Goal: Task Accomplishment & Management: Manage account settings

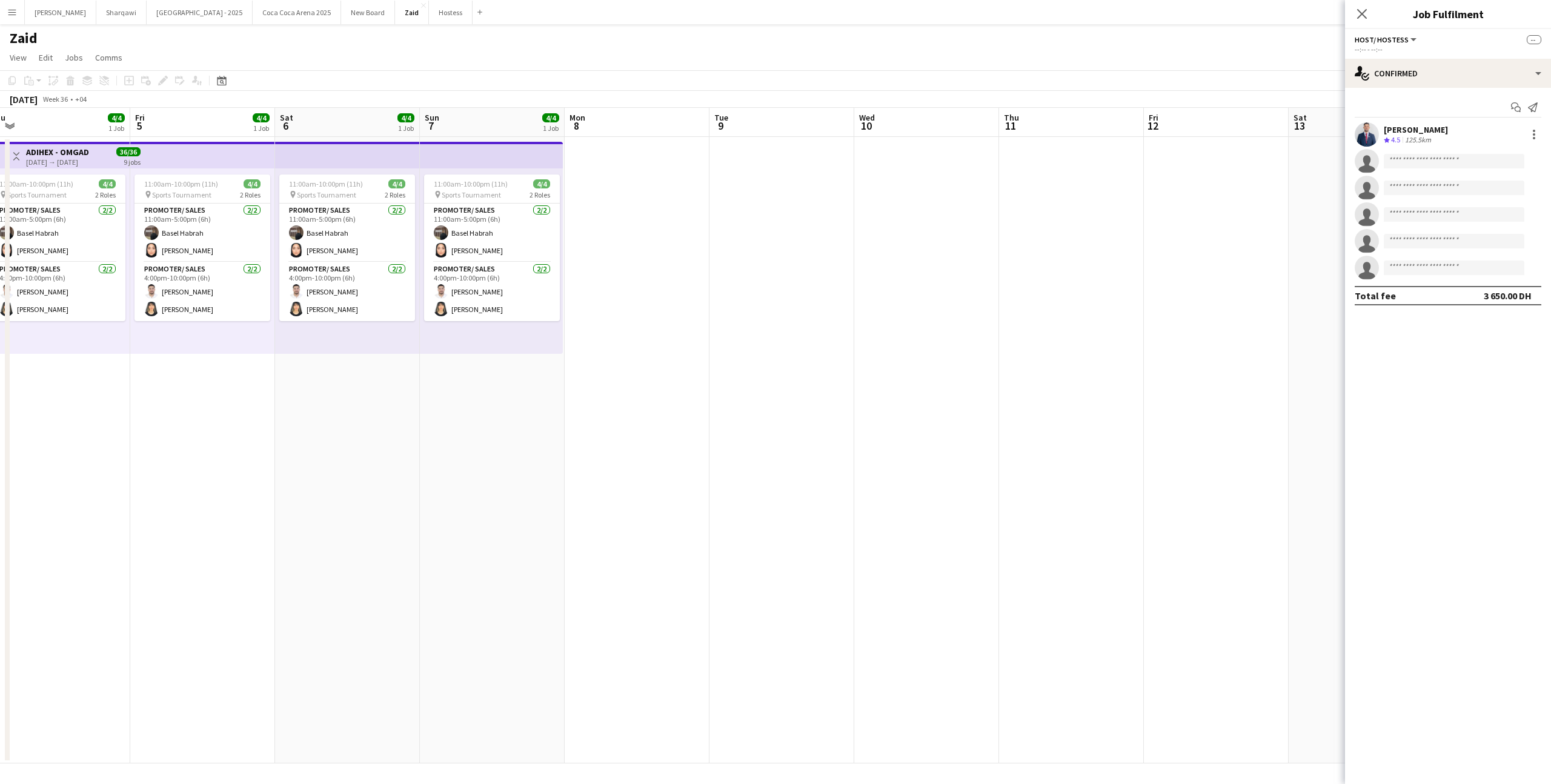
scroll to position [0, 253]
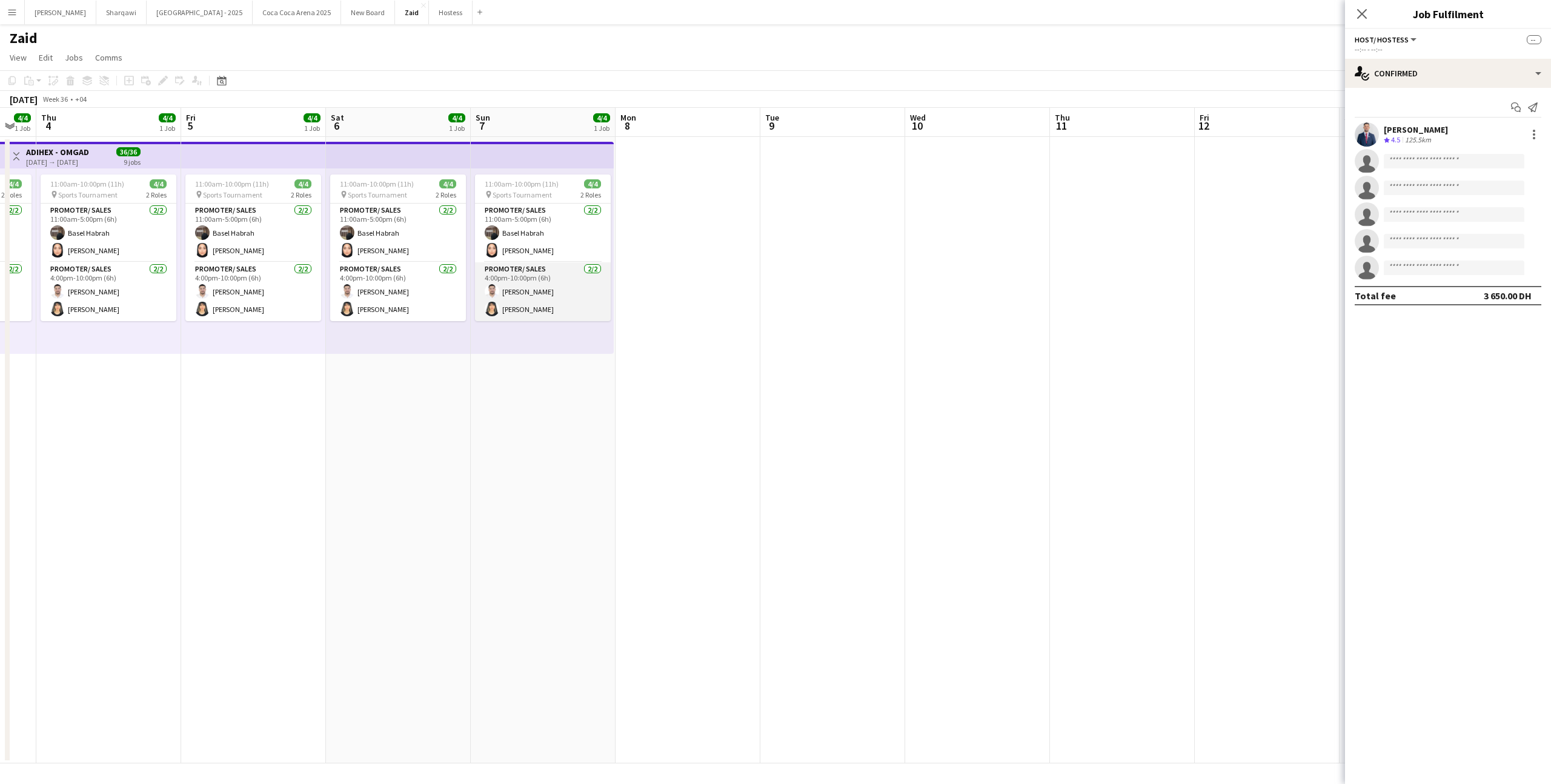
click at [568, 282] on app-card-role "Promoter/ Sales [DATE] 4:00pm-10:00pm (6h) [PERSON_NAME]" at bounding box center [543, 292] width 136 height 59
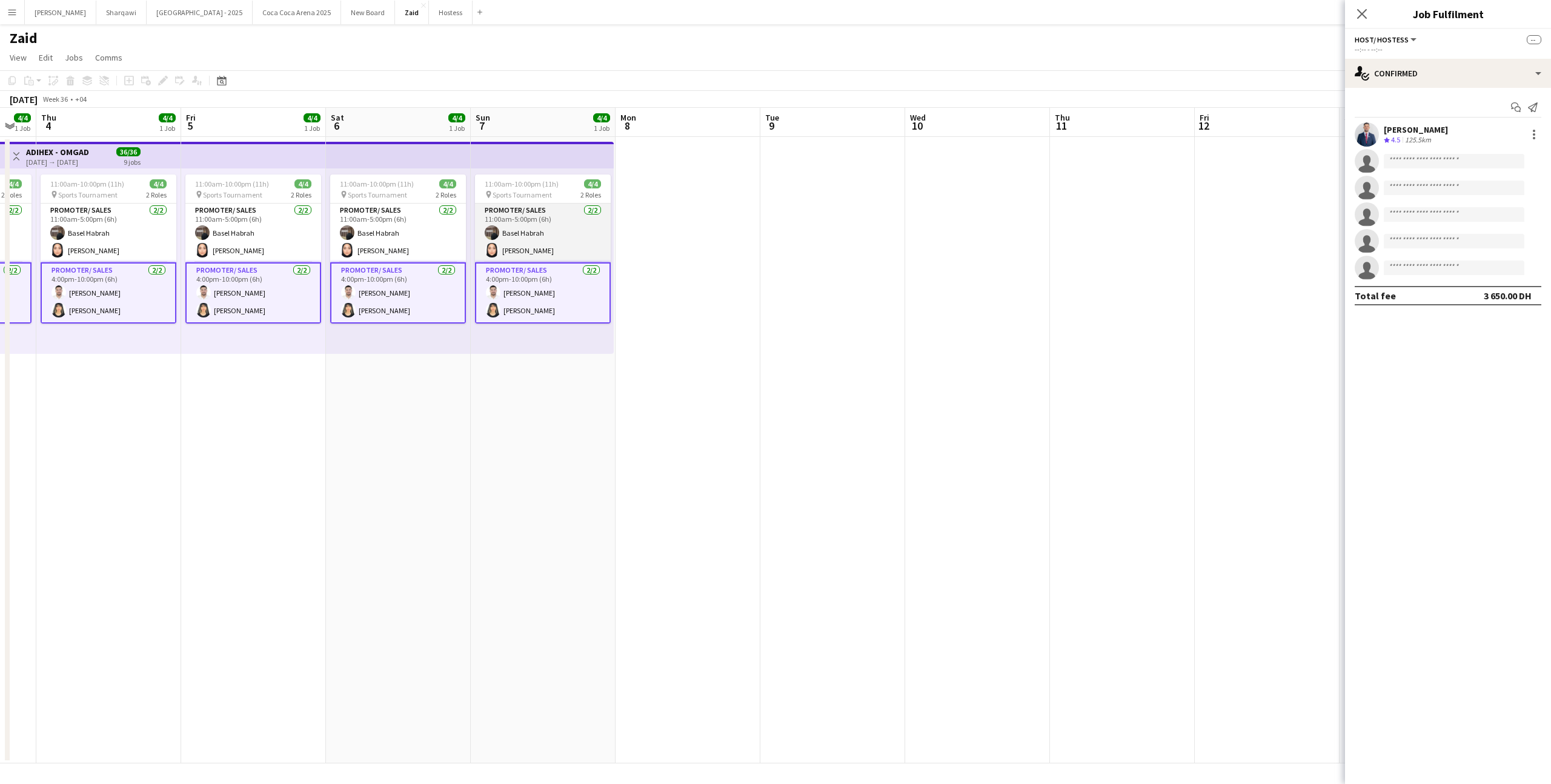
click at [564, 259] on app-card-role "Promoter/ Sales [DATE] 11:00am-5:00pm (6h) Basel [PERSON_NAME]" at bounding box center [543, 233] width 136 height 59
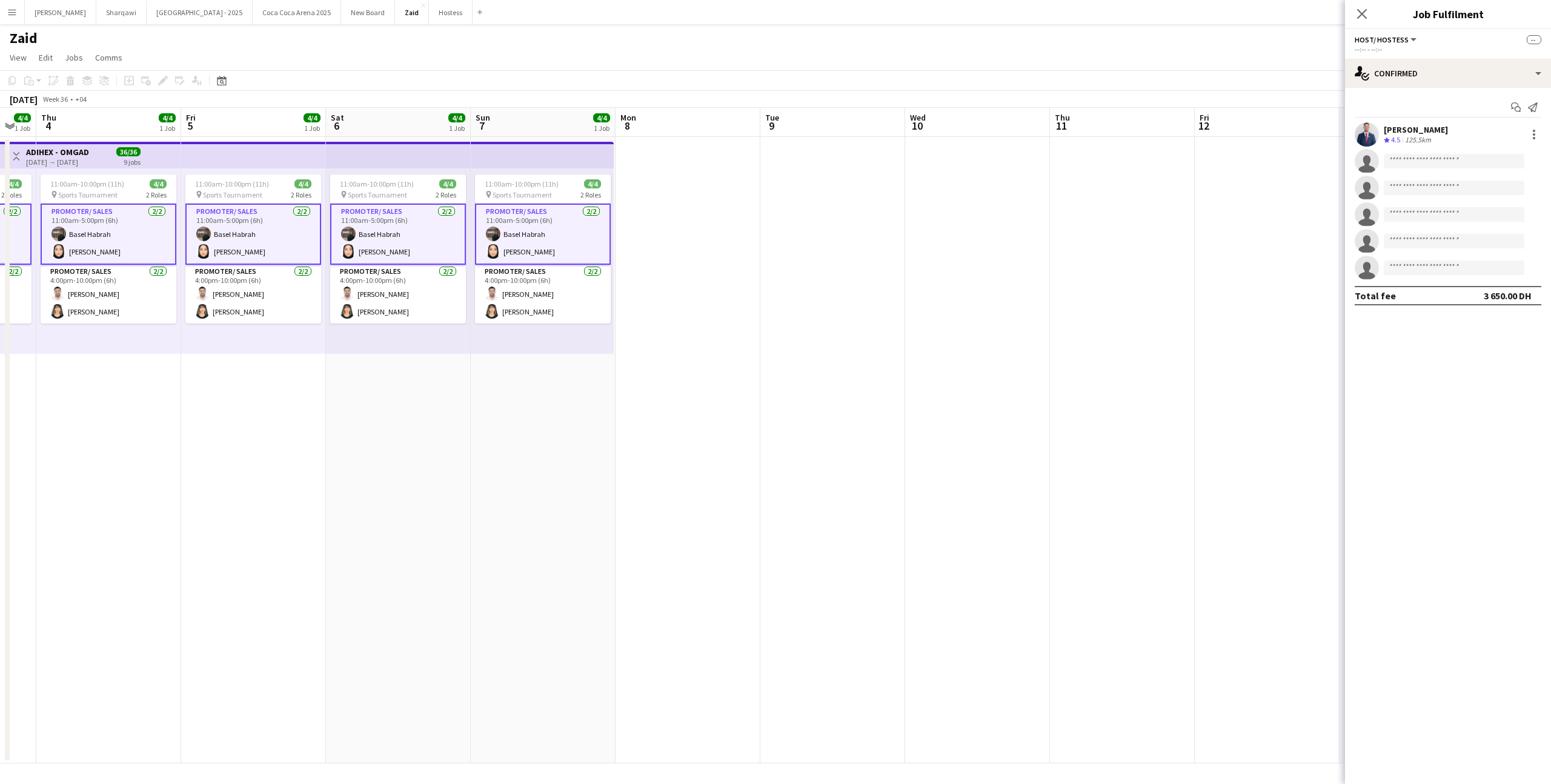
click at [743, 256] on app-date-cell at bounding box center [688, 449] width 145 height 626
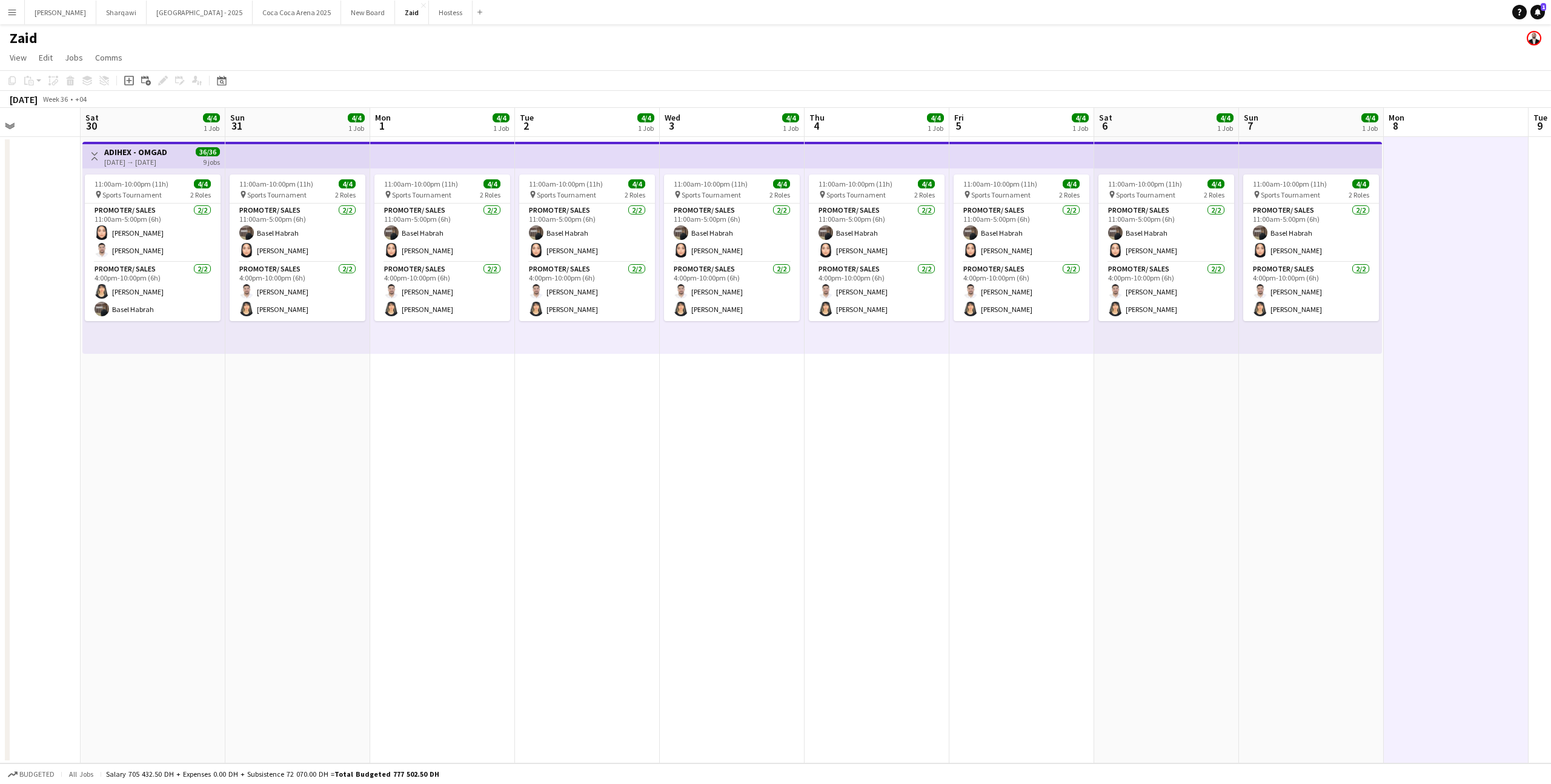
scroll to position [0, 348]
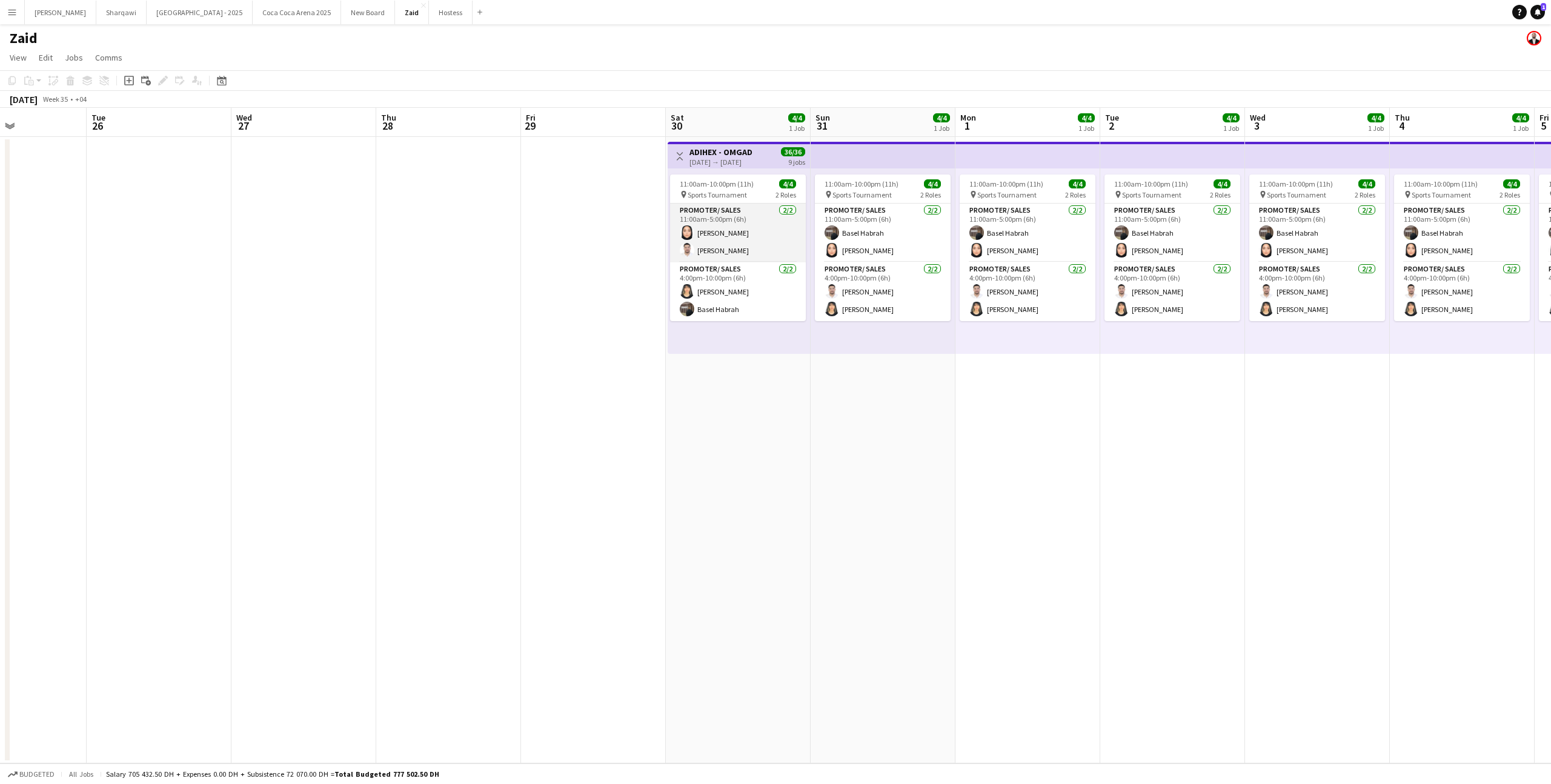
click at [747, 248] on app-card-role "Promoter/ Sales [DATE] 11:00am-5:00pm (6h) [PERSON_NAME]" at bounding box center [737, 233] width 136 height 59
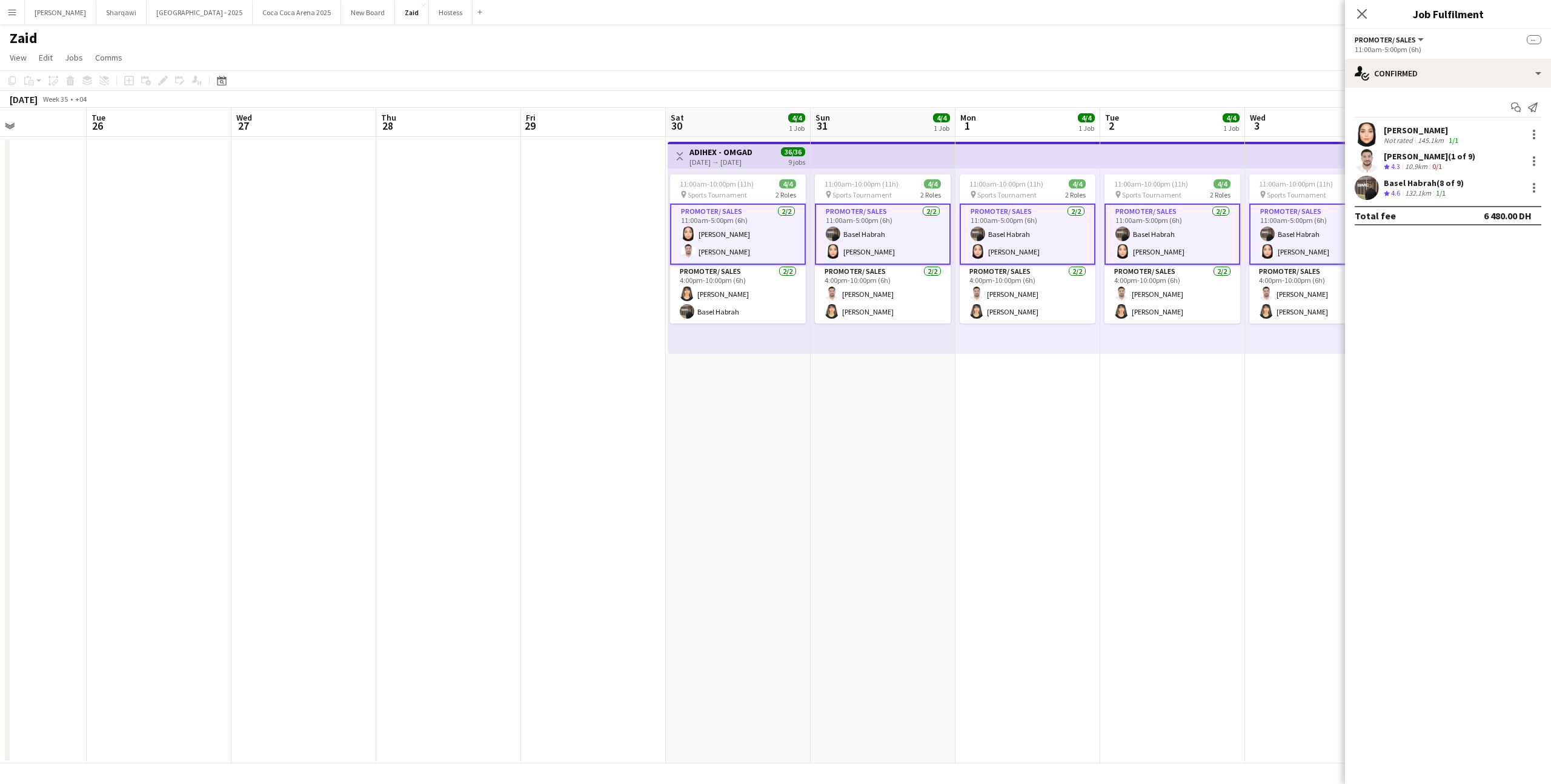
click at [747, 248] on app-card-role "Promoter/ Sales [DATE] 11:00am-5:00pm (6h) [PERSON_NAME]" at bounding box center [737, 234] width 136 height 61
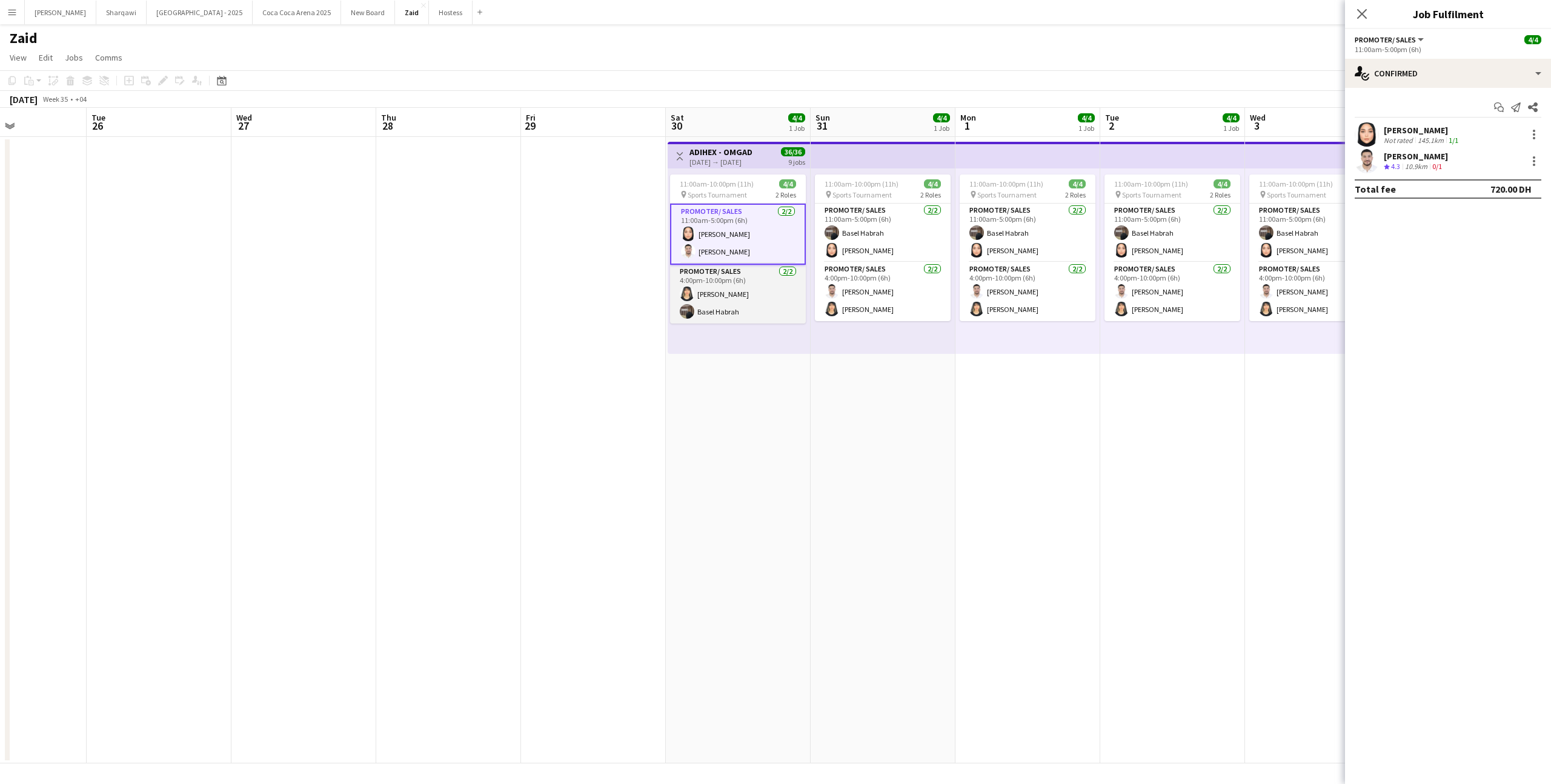
click at [776, 282] on app-card-role "Promoter/ Sales [DATE] 4:00pm-10:00pm (6h) [PERSON_NAME] Basel Habrah" at bounding box center [737, 294] width 136 height 59
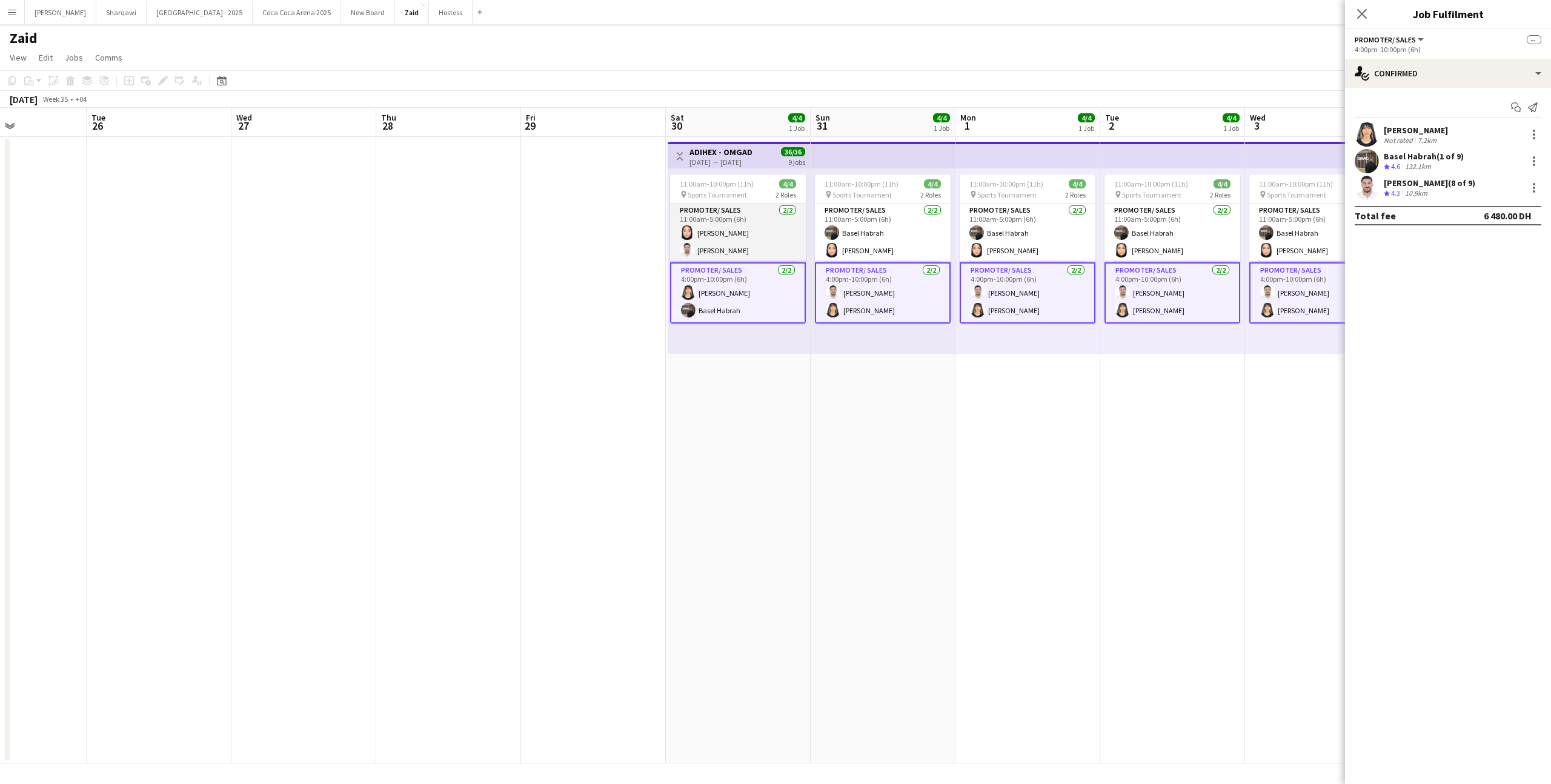
click at [784, 258] on app-card-role "Promoter/ Sales [DATE] 11:00am-5:00pm (6h) [PERSON_NAME]" at bounding box center [737, 233] width 136 height 59
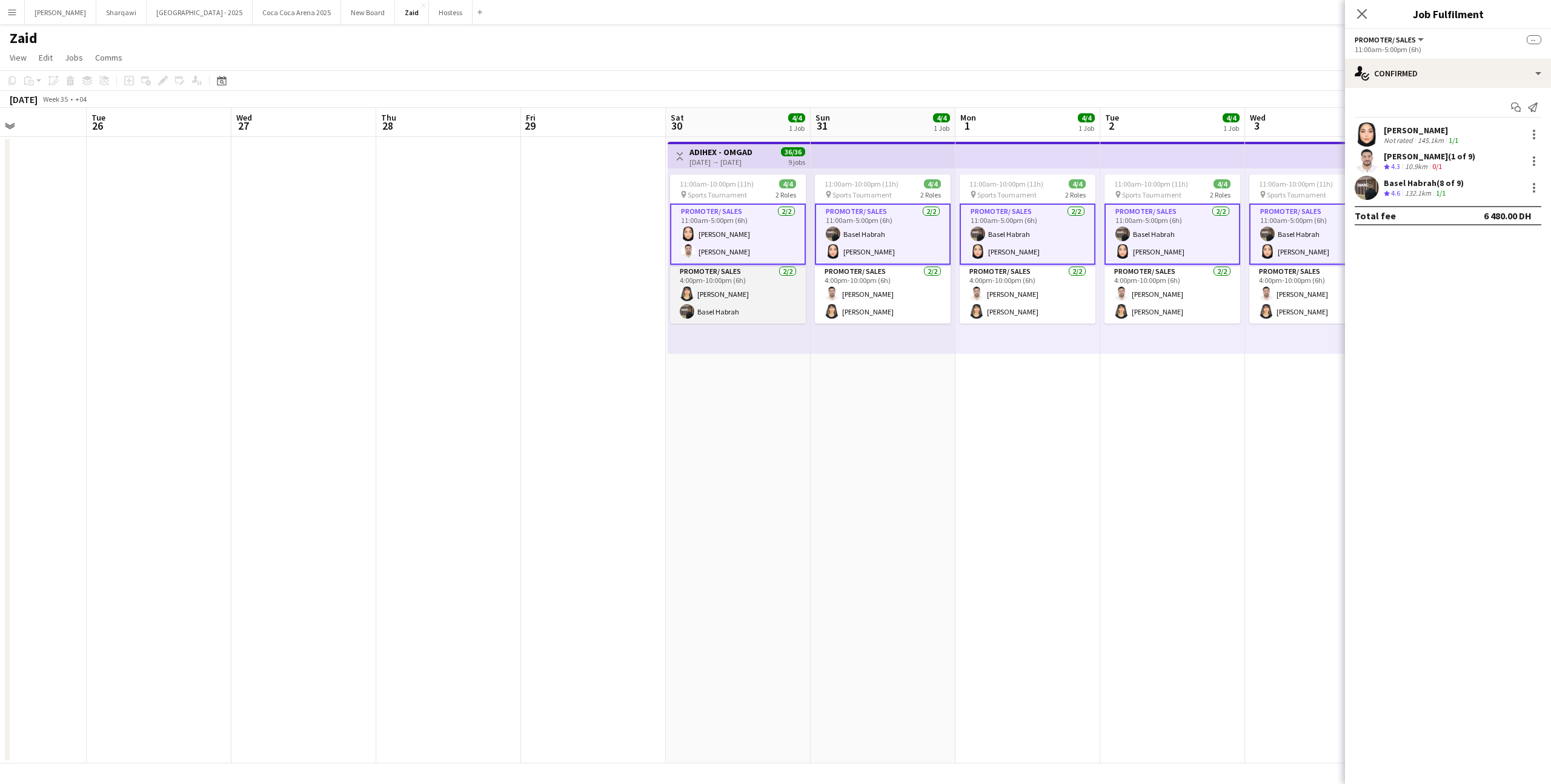
click at [782, 283] on app-card-role "Promoter/ Sales [DATE] 4:00pm-10:00pm (6h) [PERSON_NAME] Basel Habrah" at bounding box center [737, 294] width 136 height 59
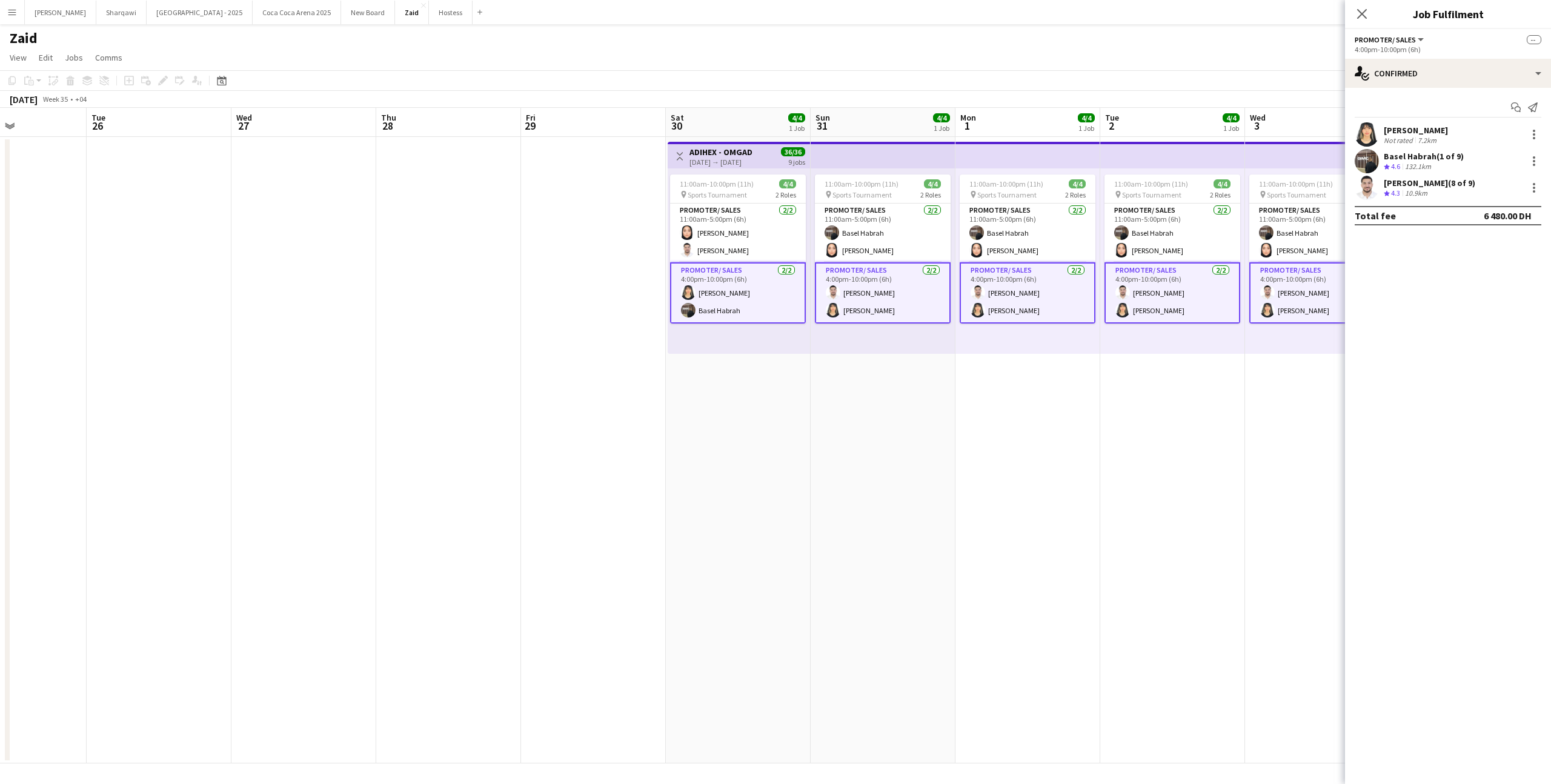
click at [872, 328] on div "11:00am-10:00pm (11h) 4/4 pin Sports Tournament 2 Roles Promoter/ Sales [DATE] …" at bounding box center [883, 261] width 145 height 186
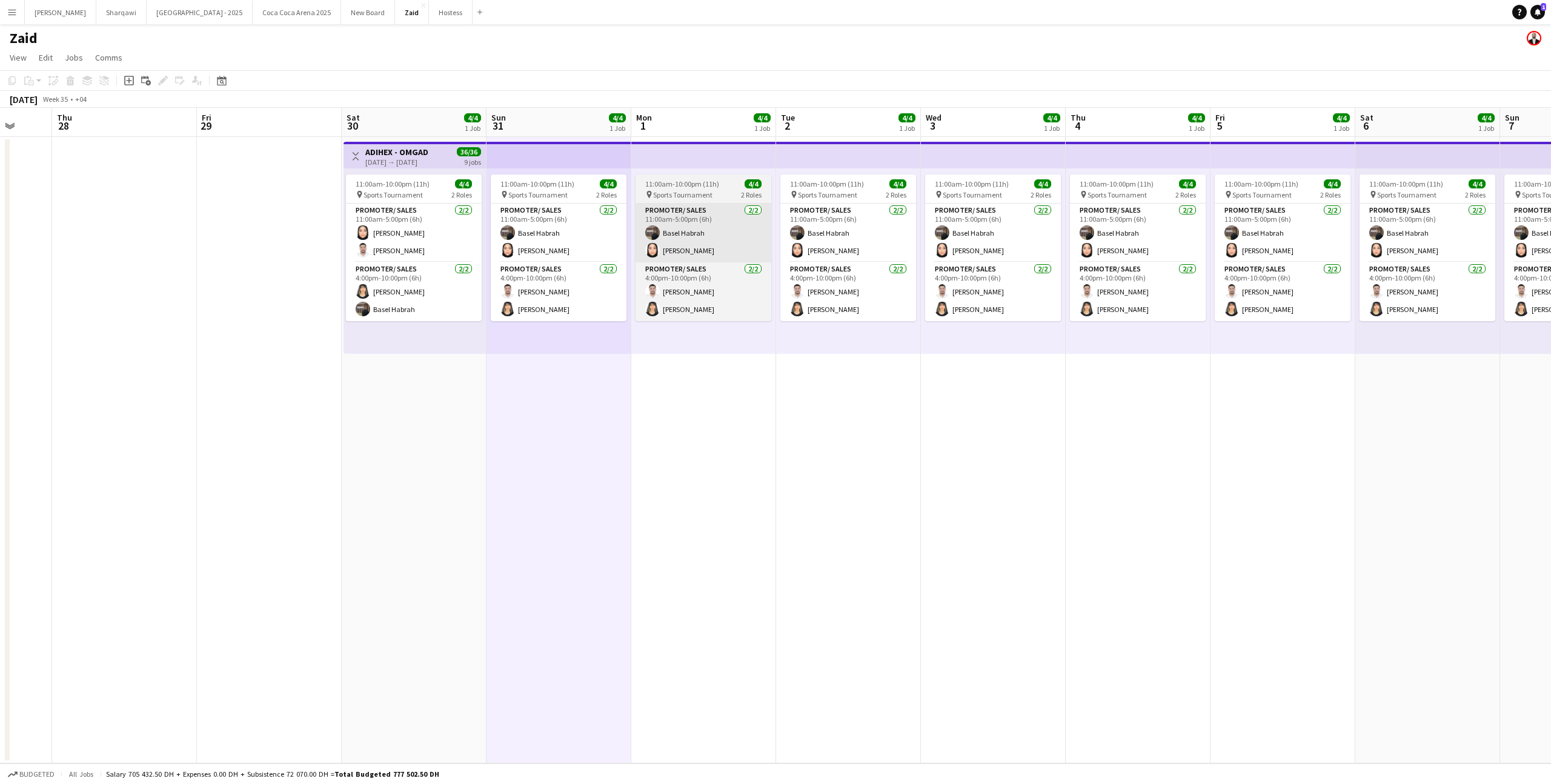
scroll to position [0, 383]
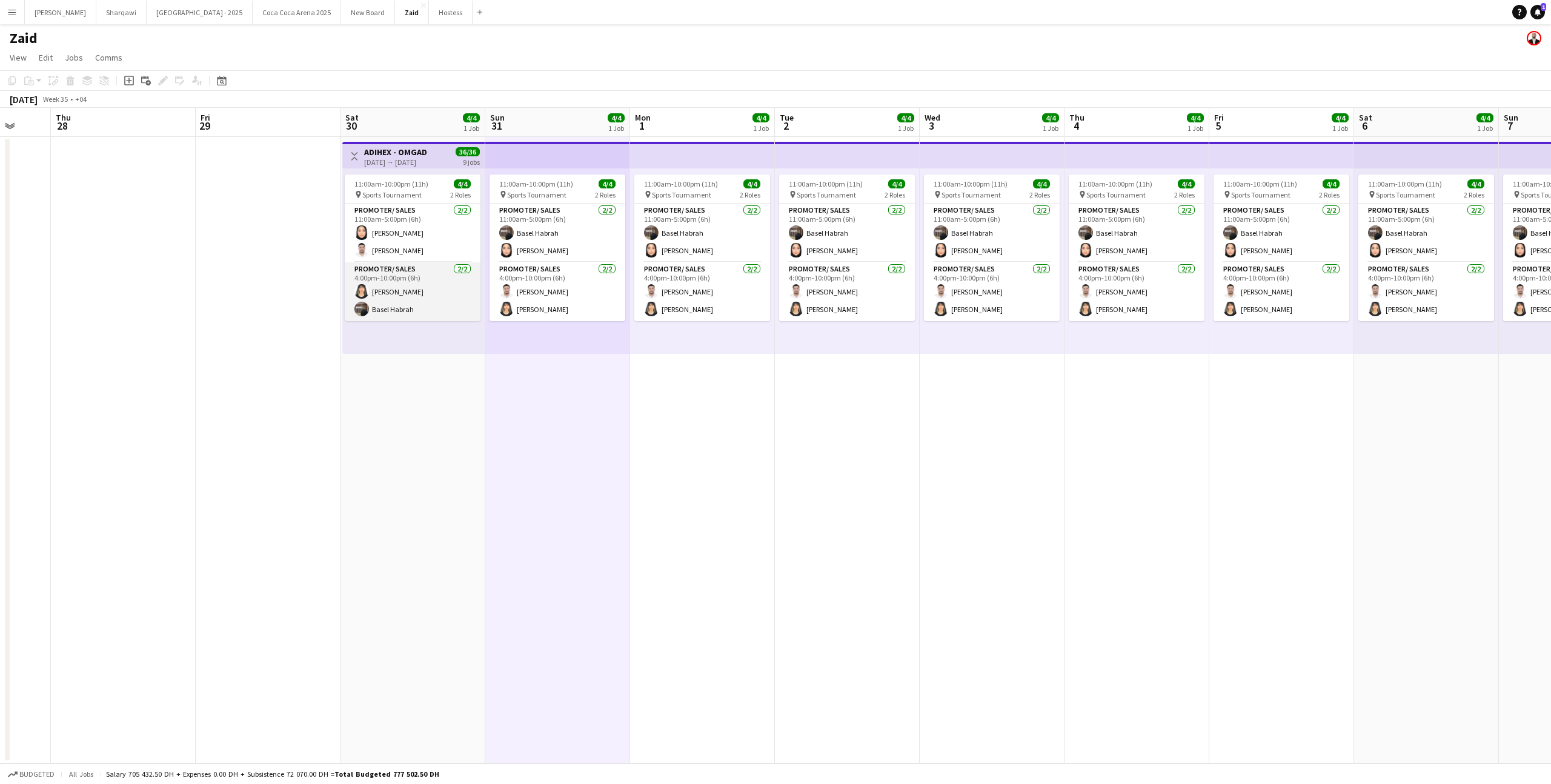
click at [437, 283] on app-card-role "Promoter/ Sales [DATE] 4:00pm-10:00pm (6h) [PERSON_NAME] Basel Habrah" at bounding box center [412, 292] width 136 height 59
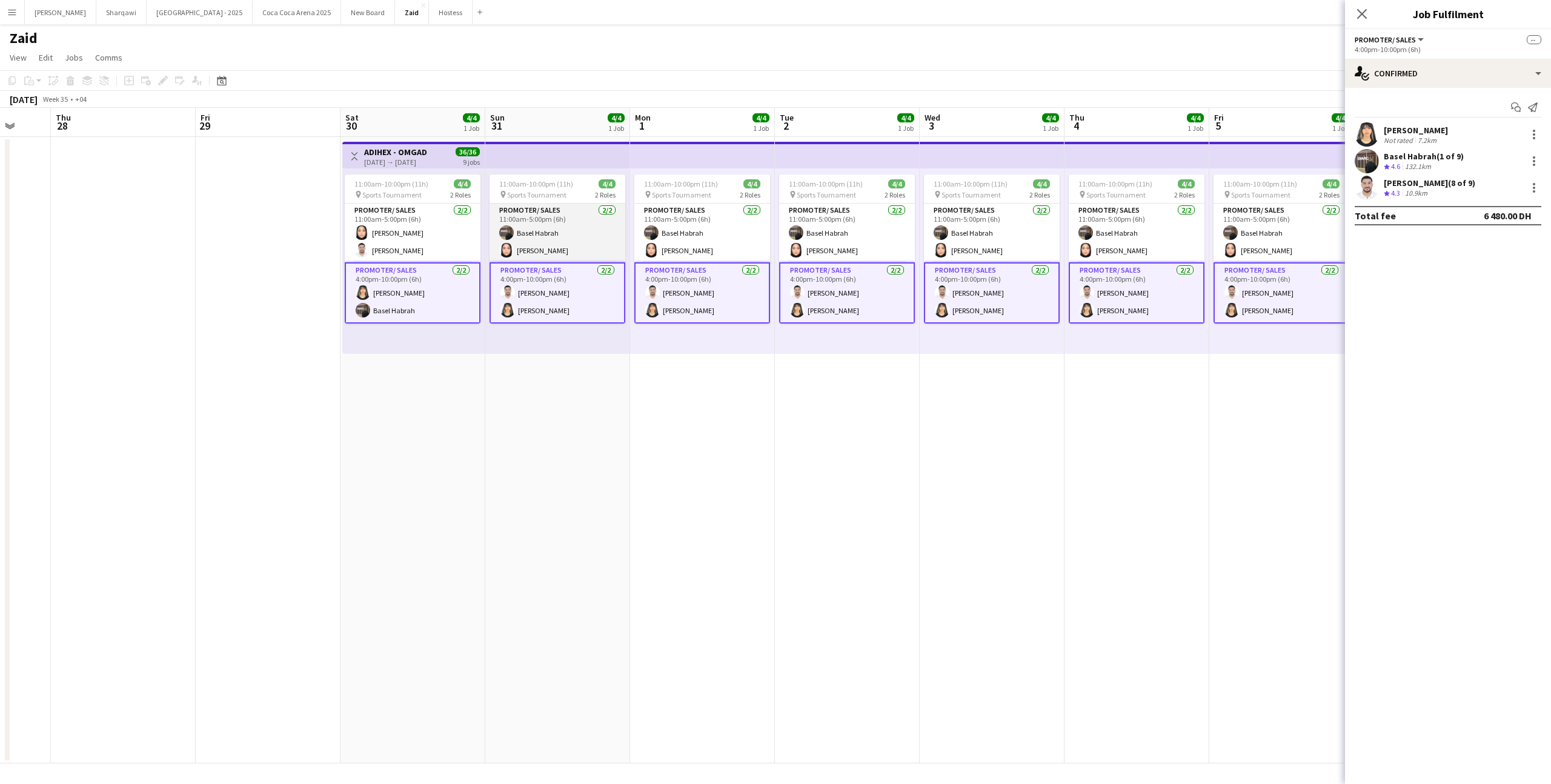
click at [622, 240] on app-card-role "Promoter/ Sales [DATE] 11:00am-5:00pm (6h) Basel [PERSON_NAME]" at bounding box center [557, 233] width 136 height 59
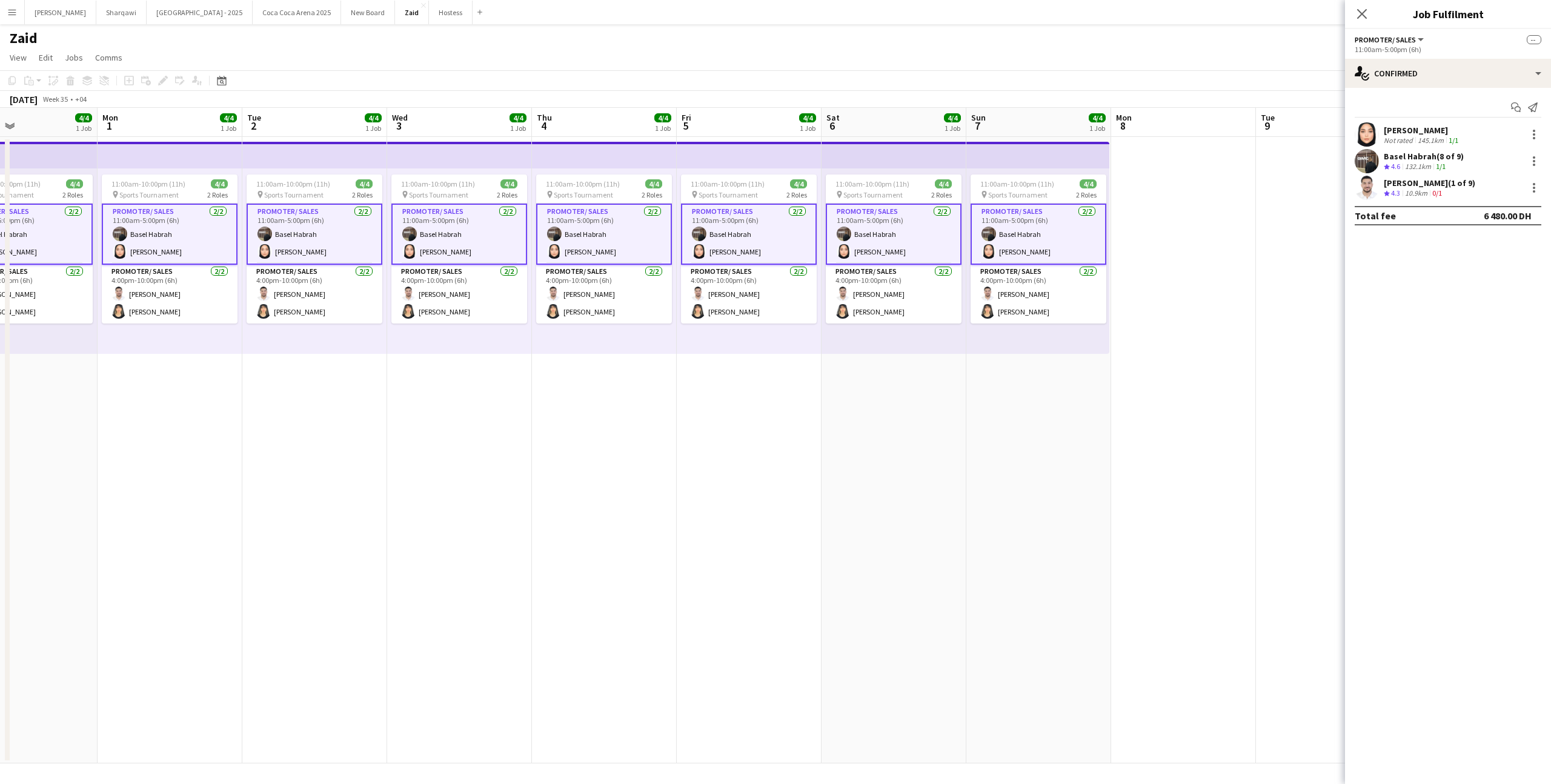
scroll to position [0, 415]
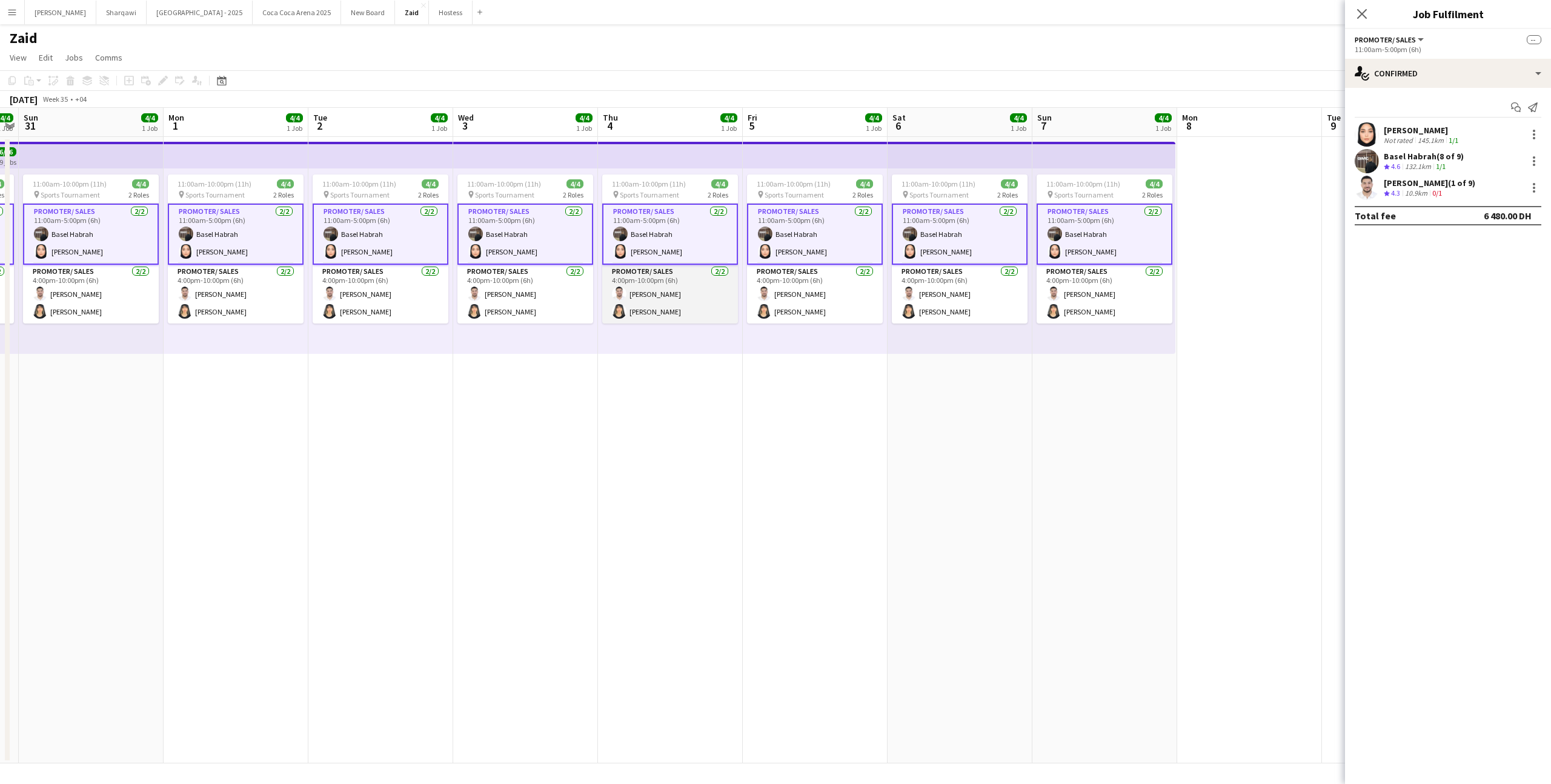
click at [629, 301] on app-card-role "Promoter/ Sales [DATE] 4:00pm-10:00pm (6h) [PERSON_NAME]" at bounding box center [670, 294] width 136 height 59
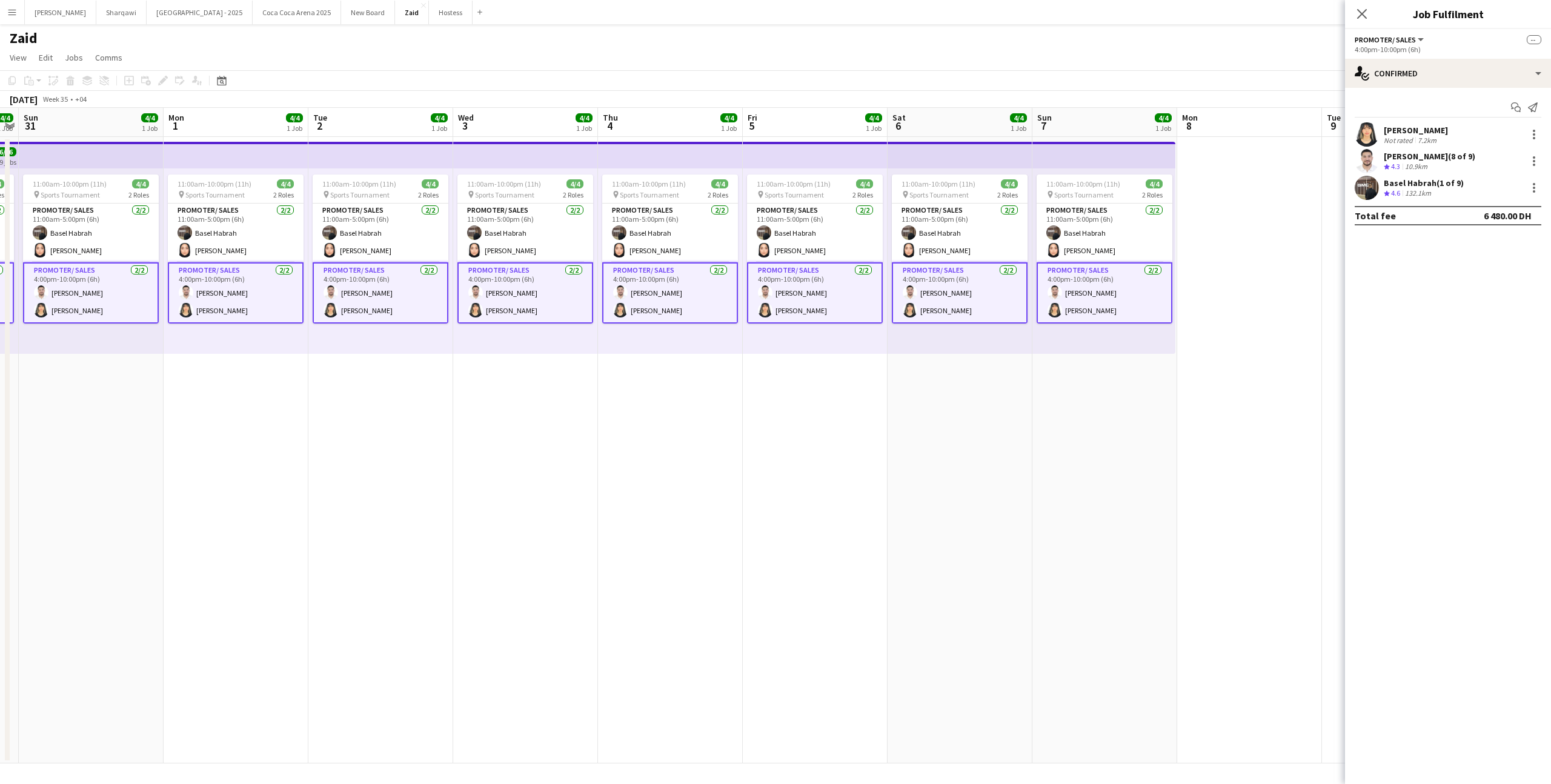
click at [708, 332] on div "11:00am-10:00pm (11h) 4/4 pin Sports Tournament 2 Roles Promoter/ Sales [DATE] …" at bounding box center [670, 261] width 145 height 186
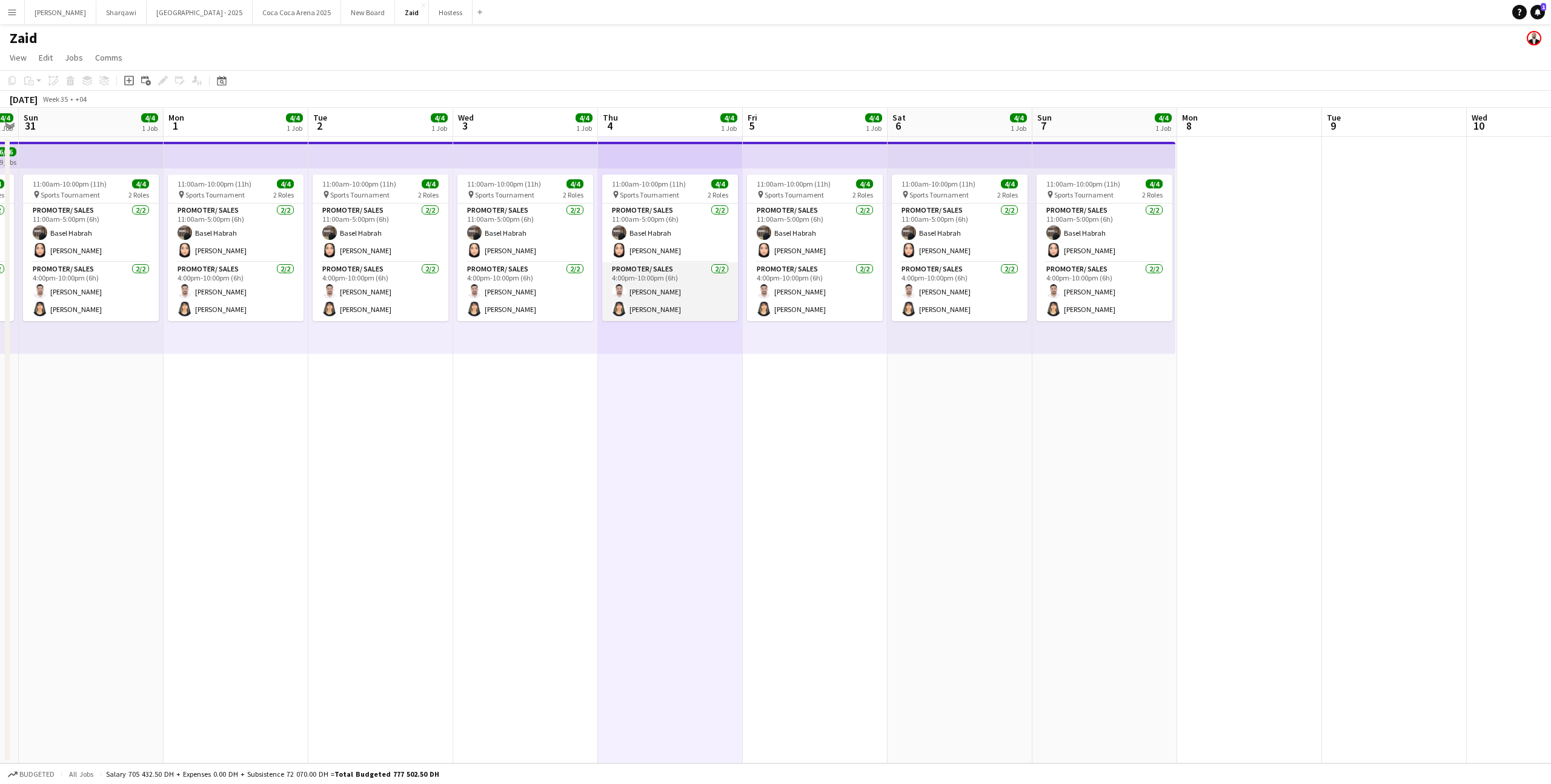
click at [686, 266] on app-card-role "Promoter/ Sales [DATE] 4:00pm-10:00pm (6h) [PERSON_NAME]" at bounding box center [670, 292] width 136 height 59
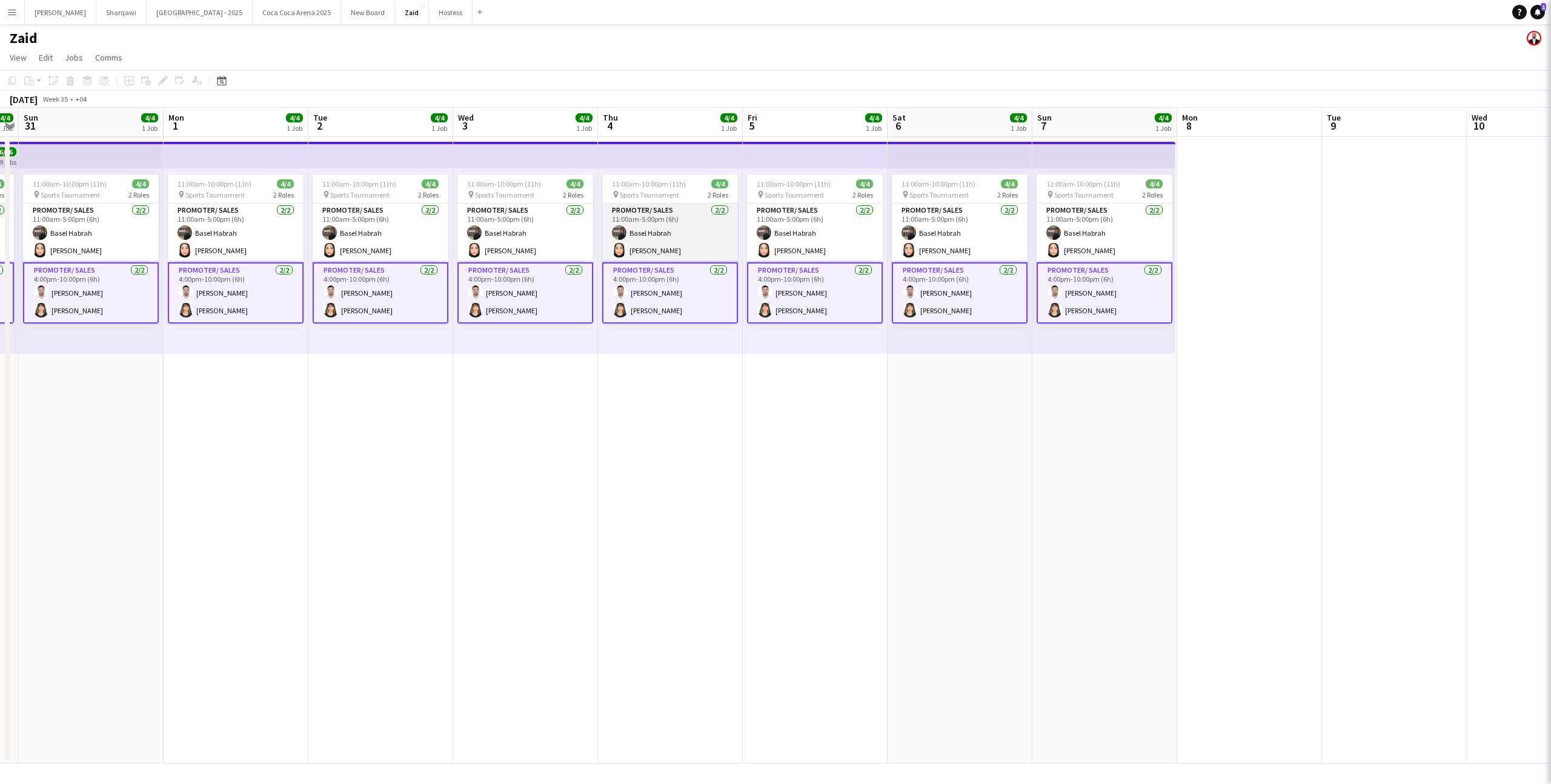
click at [695, 231] on app-card-role "Promoter/ Sales [DATE] 11:00am-5:00pm (6h) Basel [PERSON_NAME]" at bounding box center [670, 233] width 136 height 59
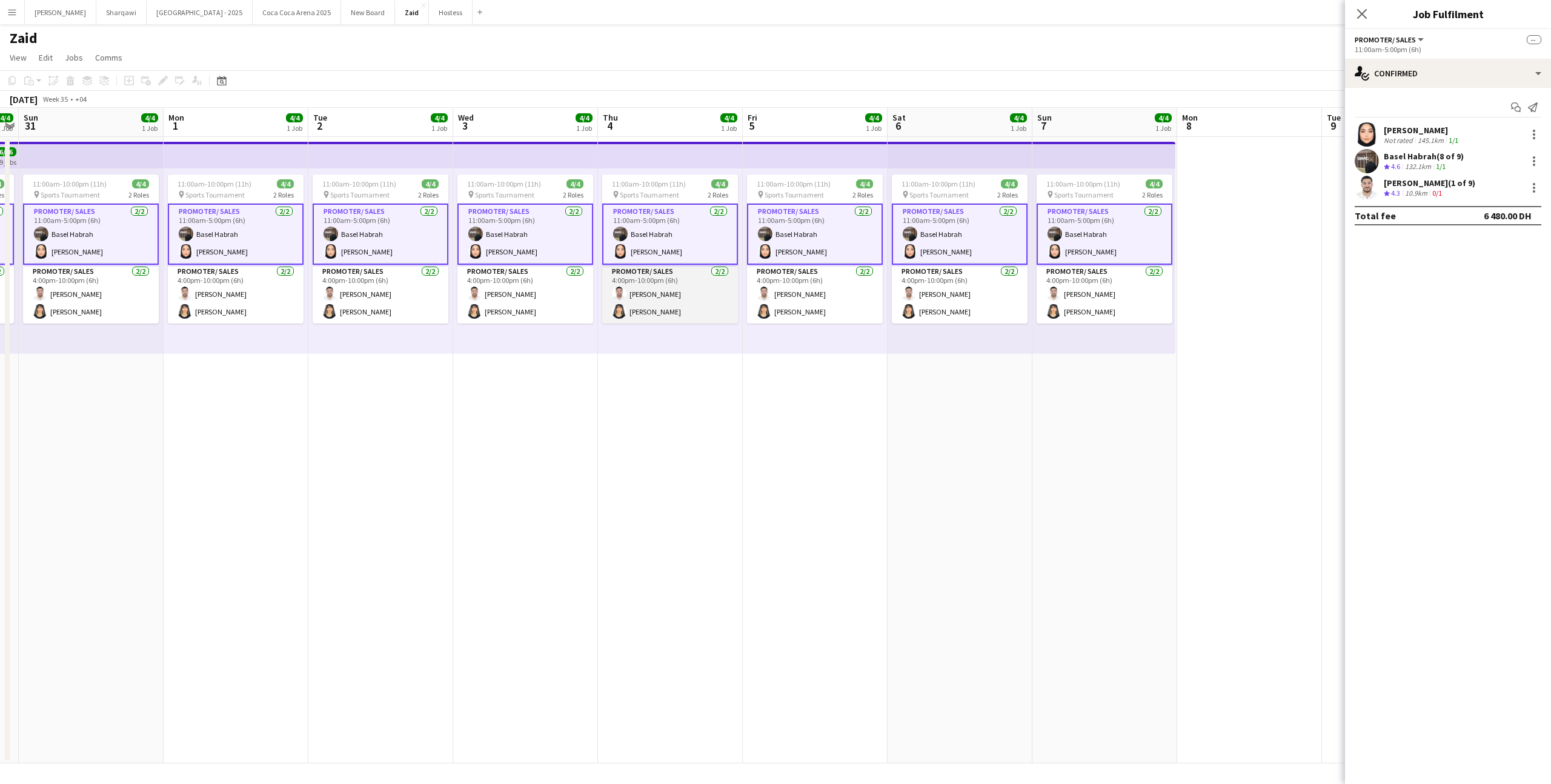
click at [713, 294] on app-card-role "Promoter/ Sales [DATE] 4:00pm-10:00pm (6h) [PERSON_NAME]" at bounding box center [670, 294] width 136 height 59
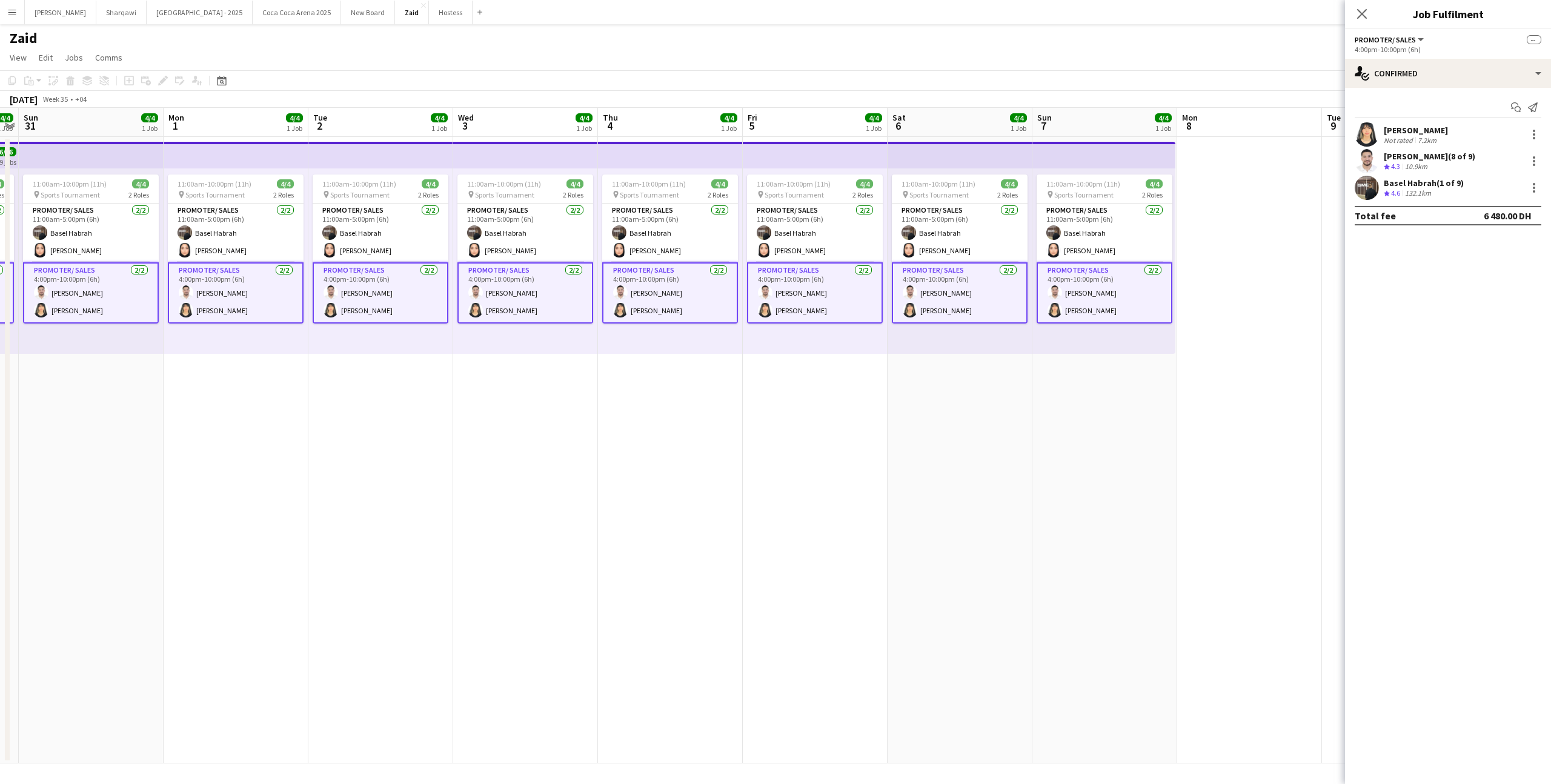
click at [752, 349] on div "11:00am-10:00pm (11h) 4/4 pin Sports Tournament 2 Roles Promoter/ Sales [DATE] …" at bounding box center [815, 261] width 145 height 186
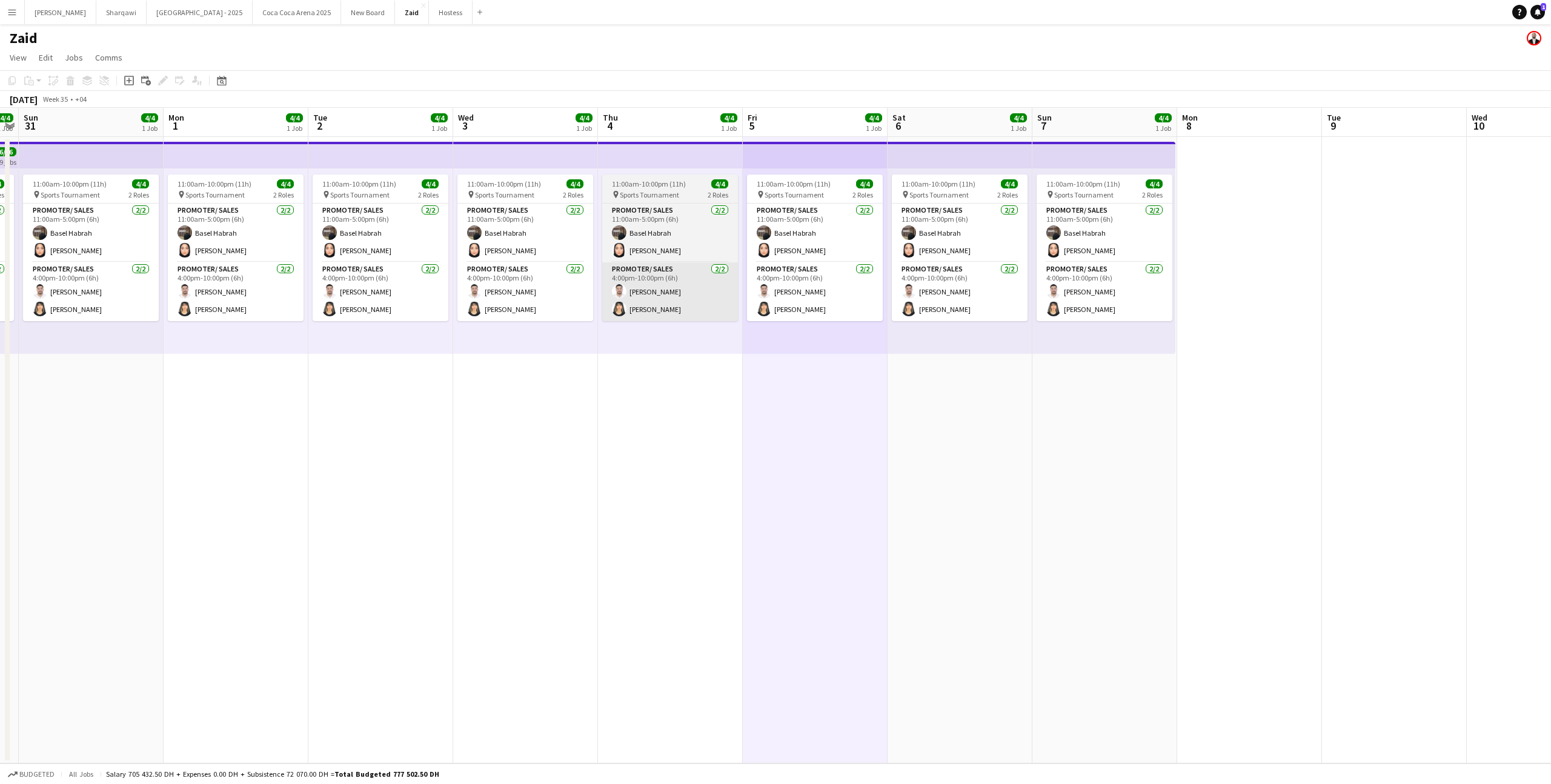
click at [730, 305] on app-card-role "Promoter/ Sales [DATE] 4:00pm-10:00pm (6h) [PERSON_NAME]" at bounding box center [670, 292] width 136 height 59
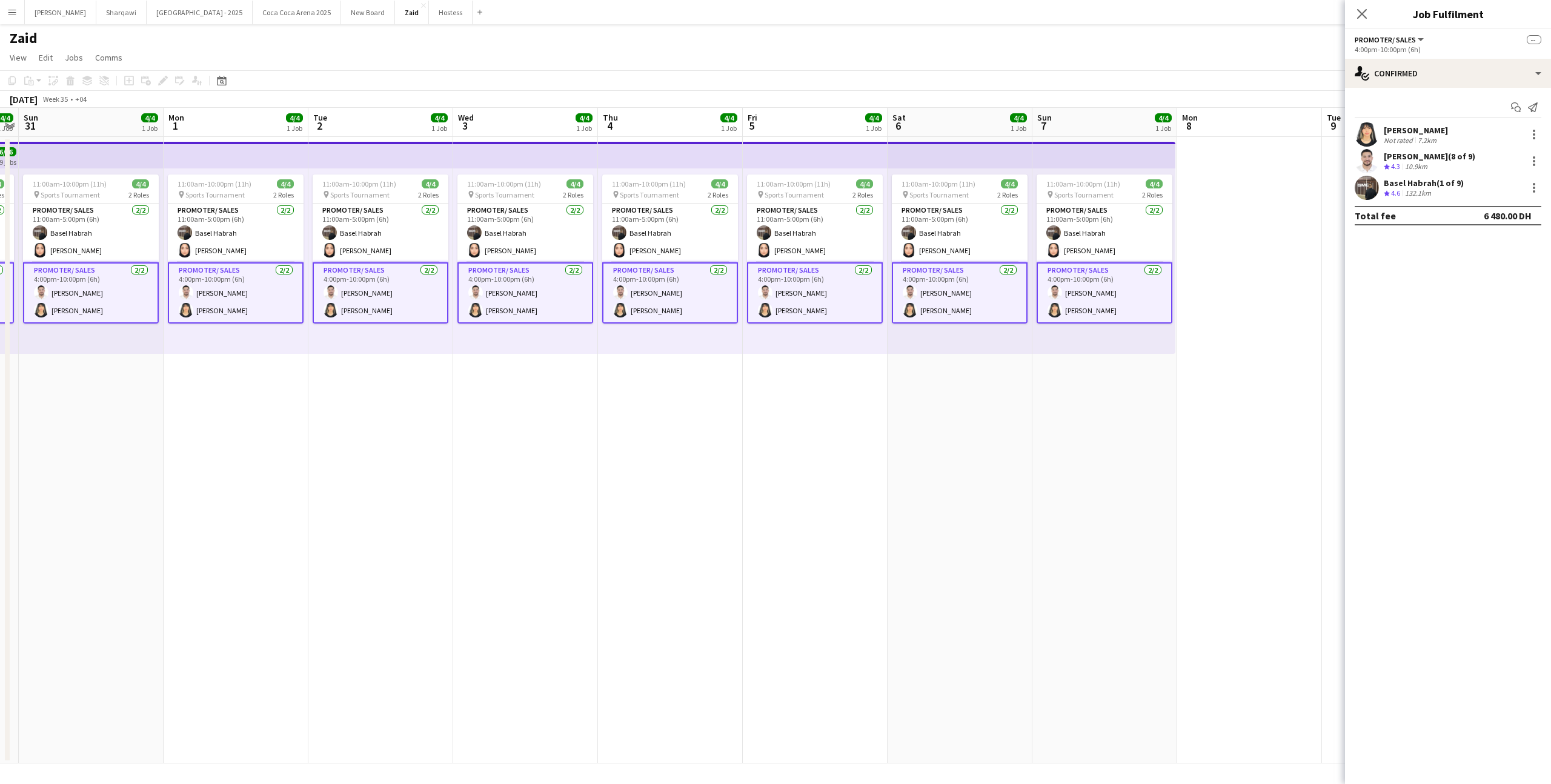
click at [755, 332] on div "11:00am-10:00pm (11h) 4/4 pin Sports Tournament 2 Roles Promoter/ Sales [DATE] …" at bounding box center [815, 261] width 145 height 186
